Goal: Transaction & Acquisition: Book appointment/travel/reservation

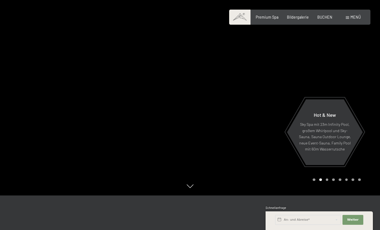
click at [355, 18] on span "Menü" at bounding box center [356, 17] width 10 height 5
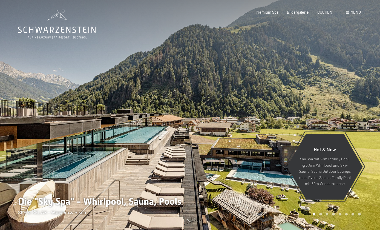
click at [327, 13] on span "BUCHEN" at bounding box center [324, 12] width 15 height 5
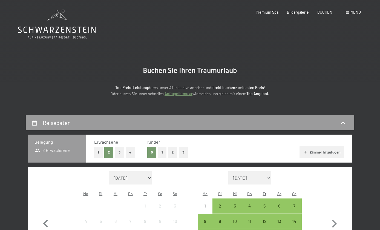
click at [352, 12] on span "Menü" at bounding box center [356, 12] width 10 height 5
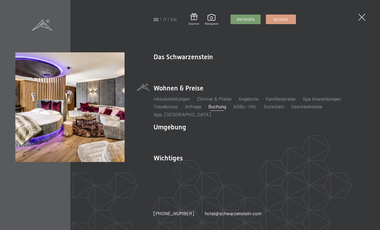
click at [252, 100] on link "Angebote" at bounding box center [249, 99] width 20 height 6
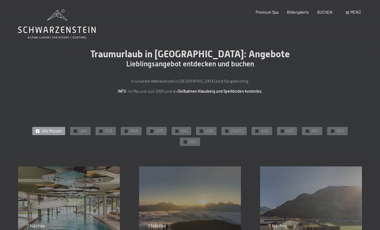
click at [277, 133] on div "✓ SEP" at bounding box center [287, 131] width 20 height 8
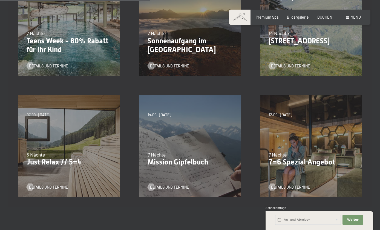
scroll to position [192, 0]
click at [54, 123] on div "07.09.–03.10.2025 21.12.–26.12.2025 11.01.–23.01.2026 08.03.–27.03.2026 08.11.–…" at bounding box center [68, 146] width 121 height 121
click at [46, 184] on span "Details und Termine" at bounding box center [48, 186] width 39 height 5
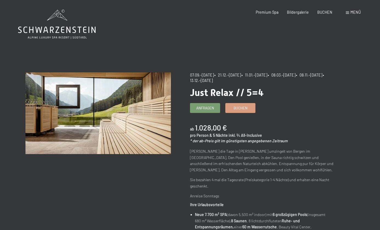
click at [243, 109] on span "Buchen" at bounding box center [241, 107] width 14 height 5
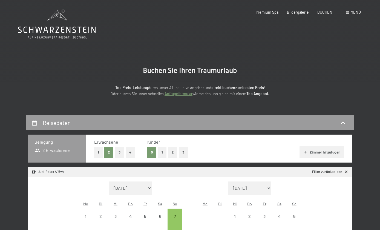
select select "[DATE]"
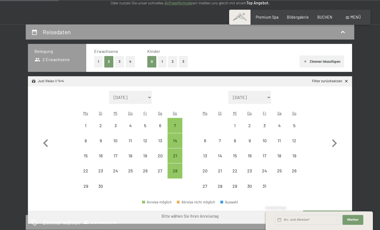
scroll to position [91, 0]
click at [177, 168] on div "28" at bounding box center [175, 175] width 14 height 14
select select "2025-09-01"
select select "2025-10-01"
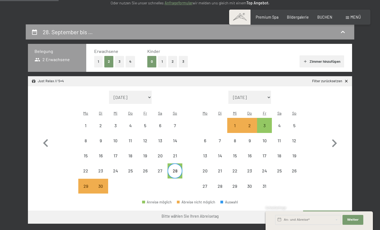
click at [266, 123] on div "3" at bounding box center [265, 130] width 14 height 14
select select "[DATE]"
select select "2025-10-01"
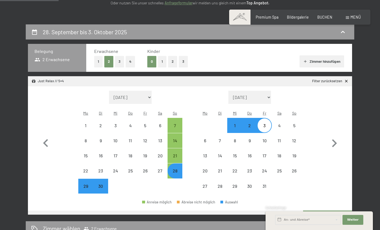
select select "2025-09-01"
select select "2025-10-01"
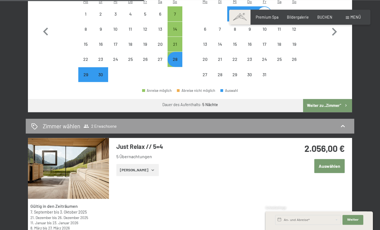
scroll to position [268, 0]
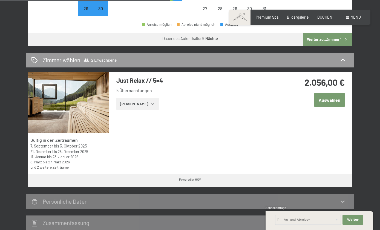
click at [132, 98] on button "Zeige Zimmer" at bounding box center [137, 104] width 42 height 12
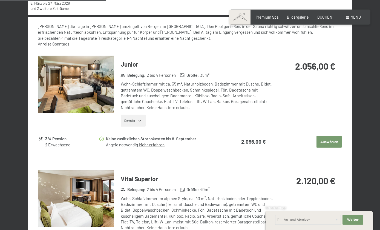
scroll to position [427, 0]
click at [133, 114] on button "Details" at bounding box center [133, 120] width 25 height 12
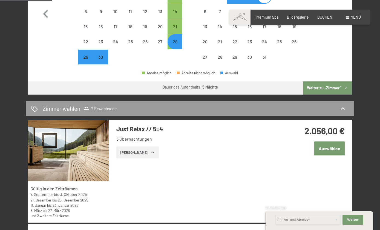
scroll to position [219, 0]
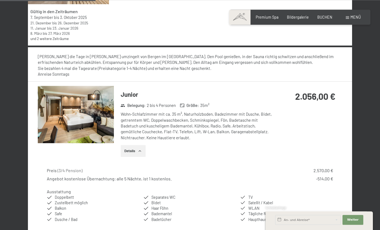
click at [62, 115] on img at bounding box center [76, 114] width 76 height 57
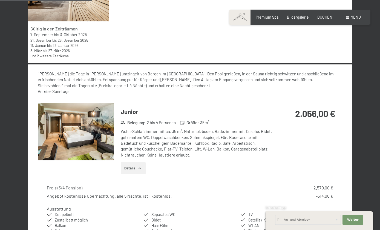
scroll to position [349, 0]
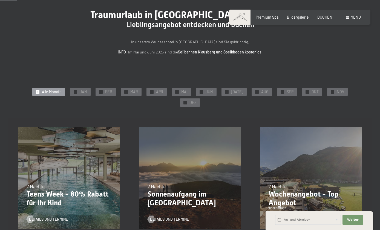
scroll to position [39, 0]
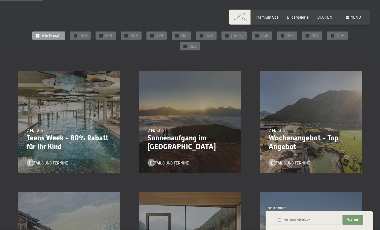
scroll to position [96, 0]
click at [286, 160] on span "Details und Termine" at bounding box center [290, 162] width 39 height 5
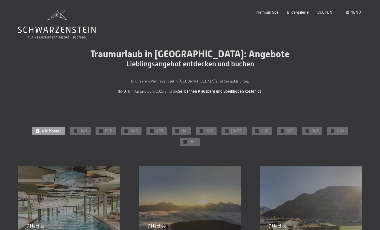
click at [287, 132] on span "SEP" at bounding box center [290, 130] width 7 height 5
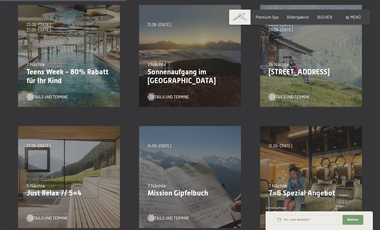
scroll to position [161, 0]
click at [294, 189] on p "7=6 Spezial Angebot" at bounding box center [311, 193] width 85 height 9
click at [295, 215] on span "Details und Termine" at bounding box center [290, 217] width 39 height 5
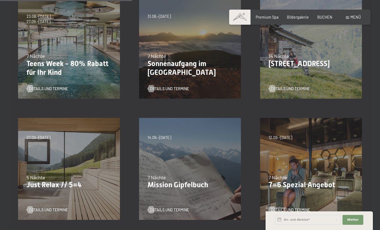
scroll to position [170, 0]
click at [296, 180] on p "7=6 Spezial Angebot" at bounding box center [311, 184] width 85 height 9
click at [297, 207] on span "Details und Termine" at bounding box center [290, 209] width 39 height 5
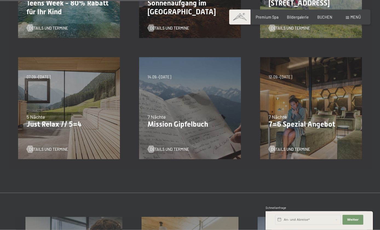
scroll to position [230, 0]
click at [44, 146] on span "Details und Termine" at bounding box center [48, 148] width 39 height 5
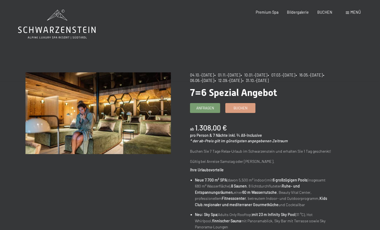
click at [239, 108] on span "Buchen" at bounding box center [241, 107] width 14 height 5
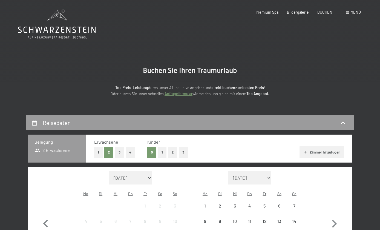
select select "[DATE]"
select select "2025-11-01"
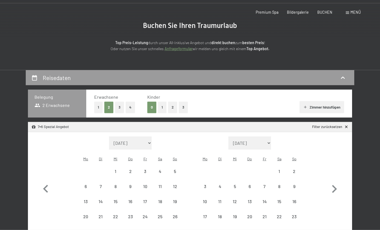
select select "2025-10-01"
select select "2025-11-01"
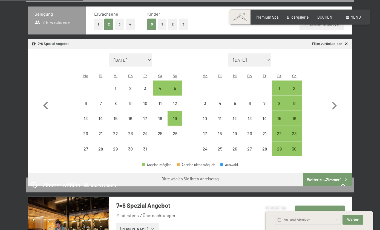
scroll to position [128, 0]
click at [45, 102] on icon "button" at bounding box center [45, 105] width 5 height 8
select select "2025-09-01"
select select "2025-10-01"
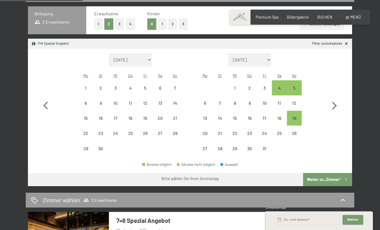
click at [118, 131] on div "24" at bounding box center [116, 138] width 14 height 14
select select "[DATE]"
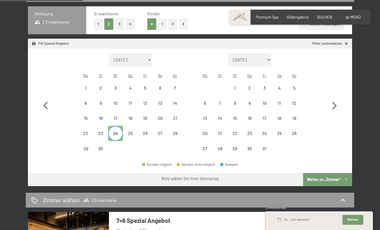
click at [238, 86] on div "1" at bounding box center [235, 93] width 14 height 14
select select "[DATE]"
select select "2025-10-01"
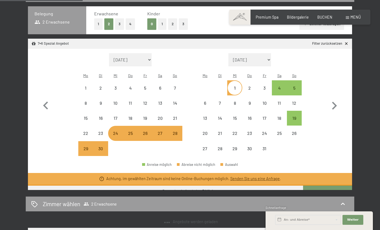
select select "2025-10-01"
select select "2025-11-01"
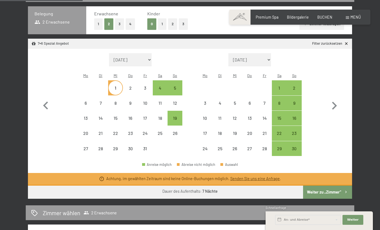
click at [46, 102] on icon "button" at bounding box center [46, 106] width 16 height 16
select select "2025-09-01"
select select "2025-10-01"
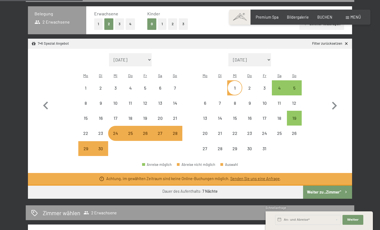
click at [163, 131] on div "27" at bounding box center [160, 138] width 14 height 14
select select "2025-09-01"
select select "2025-10-01"
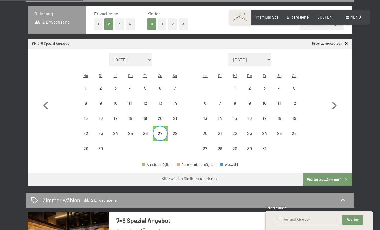
click at [280, 86] on div "4" at bounding box center [280, 93] width 14 height 14
select select "2025-09-01"
select select "2025-10-01"
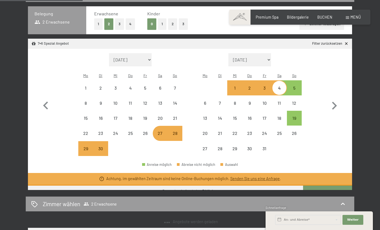
select select "2025-10-01"
select select "2025-11-01"
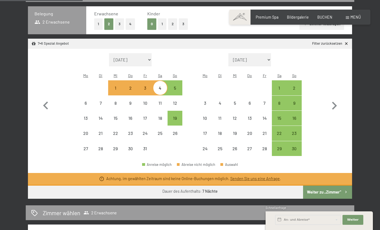
click at [87, 80] on div at bounding box center [85, 87] width 15 height 15
click at [45, 106] on icon "button" at bounding box center [46, 106] width 16 height 16
select select "2025-09-01"
select select "2025-10-01"
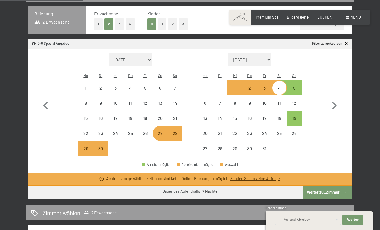
click at [85, 126] on div "22" at bounding box center [86, 133] width 14 height 14
select select "2025-09-01"
select select "2025-10-01"
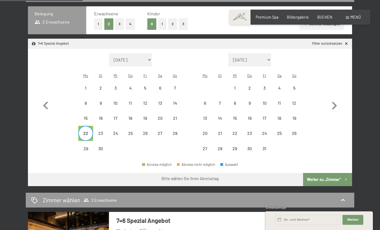
click at [81, 146] on div "29" at bounding box center [86, 153] width 14 height 14
select select "2025-09-01"
select select "2025-10-01"
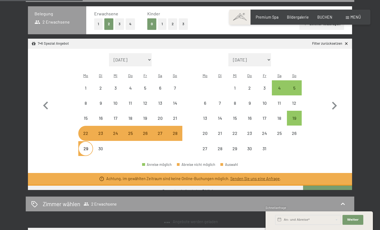
select select "2025-10-01"
select select "2025-11-01"
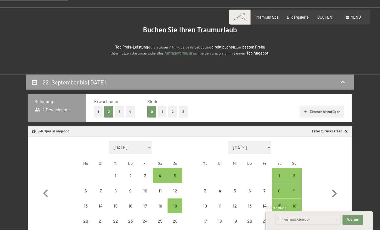
scroll to position [0, 0]
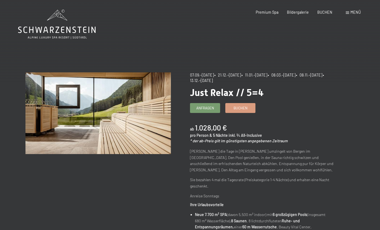
click at [242, 109] on span "Buchen" at bounding box center [241, 107] width 14 height 5
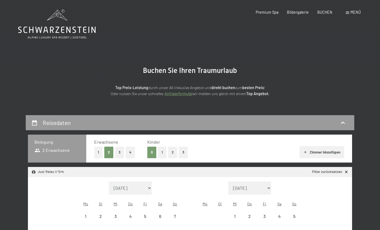
select select "[DATE]"
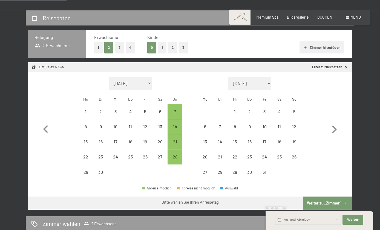
scroll to position [105, 0]
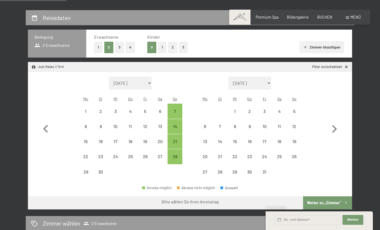
click at [177, 154] on div "28" at bounding box center [175, 161] width 14 height 14
select select "[DATE]"
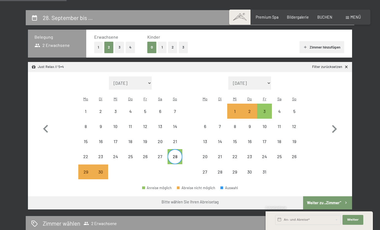
click at [282, 104] on div "4" at bounding box center [280, 111] width 14 height 14
select select "2025-09-01"
select select "2025-10-01"
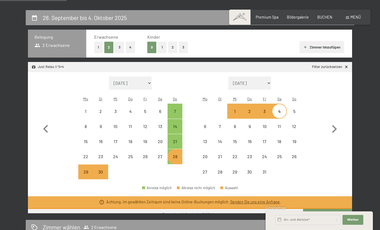
select select "2025-09-01"
select select "2025-10-01"
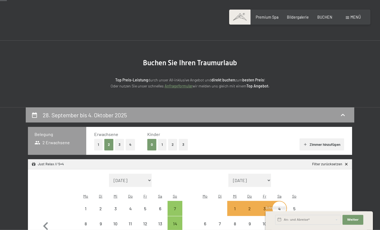
scroll to position [0, 0]
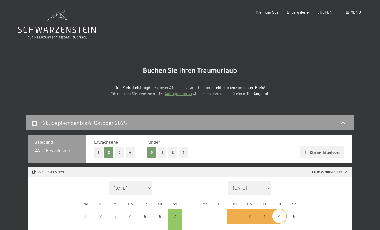
click at [327, 11] on span "BUCHEN" at bounding box center [324, 12] width 15 height 5
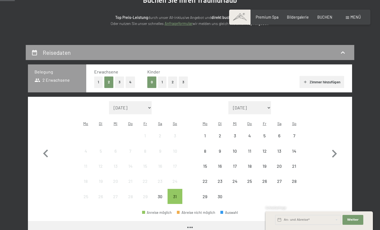
scroll to position [94, 0]
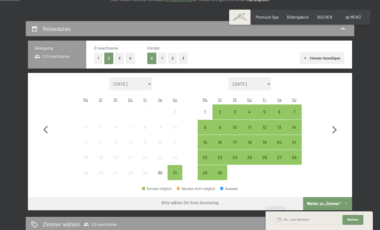
click at [234, 155] on div "24" at bounding box center [235, 162] width 14 height 14
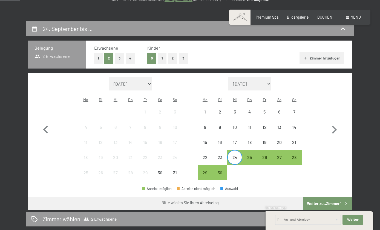
click at [220, 170] on div "30" at bounding box center [220, 177] width 14 height 14
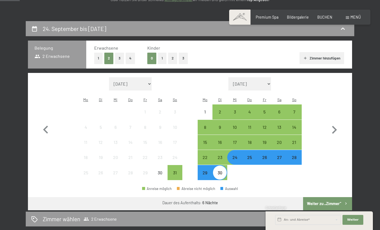
click at [323, 197] on button "Weiter zu „Zimmer“" at bounding box center [327, 203] width 49 height 13
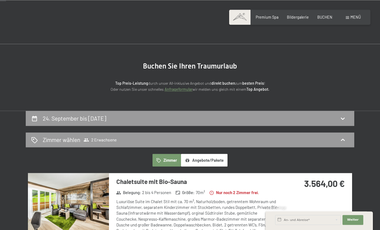
scroll to position [0, 0]
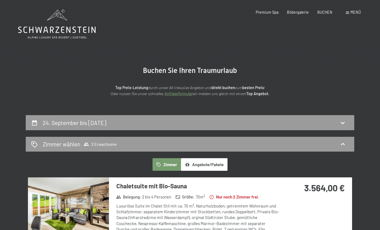
click at [57, 142] on h2 "Zimmer wählen" at bounding box center [62, 144] width 38 height 8
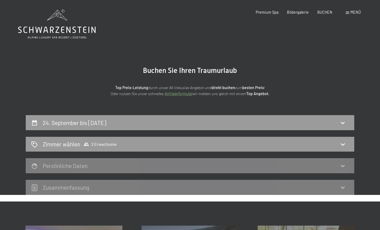
click at [50, 143] on h2 "Zimmer wählen" at bounding box center [62, 144] width 38 height 8
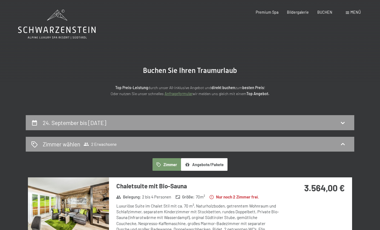
click at [167, 167] on button "Zimmer" at bounding box center [167, 164] width 28 height 13
click at [210, 167] on button "Angebote/Pakete" at bounding box center [204, 164] width 47 height 13
